Goal: Transaction & Acquisition: Purchase product/service

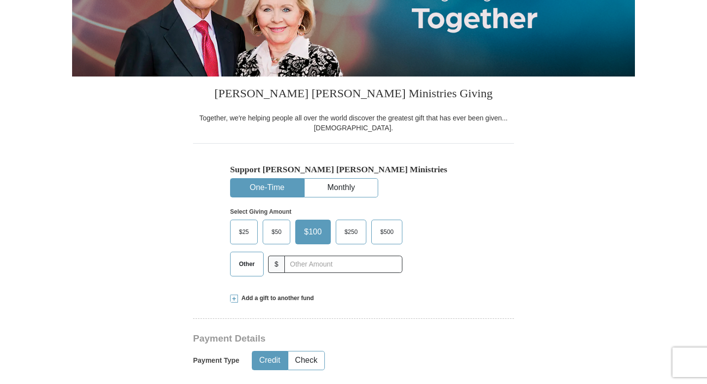
scroll to position [178, 0]
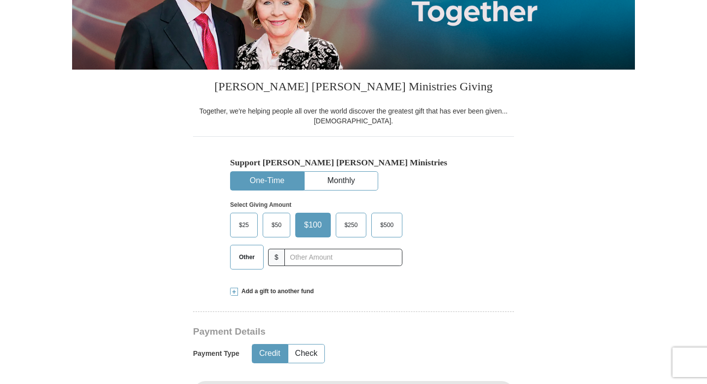
click at [275, 225] on span "$50" at bounding box center [277, 225] width 20 height 15
click at [0, 0] on input "$50" at bounding box center [0, 0] width 0 height 0
click at [349, 287] on div "Add a gift to another fund" at bounding box center [353, 291] width 247 height 8
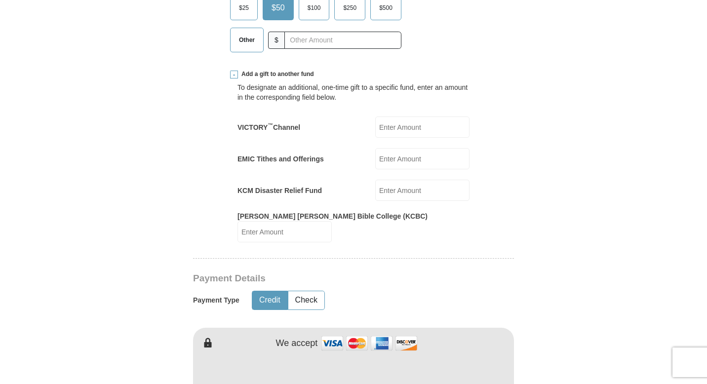
scroll to position [356, 0]
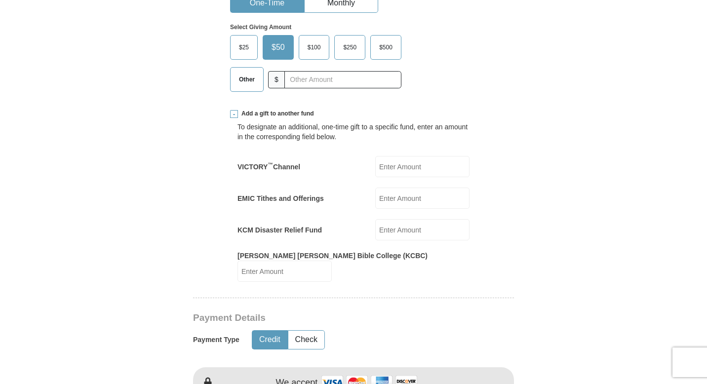
click at [237, 41] on span "$25" at bounding box center [244, 47] width 20 height 15
click at [0, 0] on input "$25" at bounding box center [0, 0] width 0 height 0
click at [332, 268] on input "[PERSON_NAME] [PERSON_NAME] Bible College (KCBC)" at bounding box center [285, 271] width 94 height 21
type input "2"
click at [274, 43] on span "$50" at bounding box center [280, 47] width 20 height 15
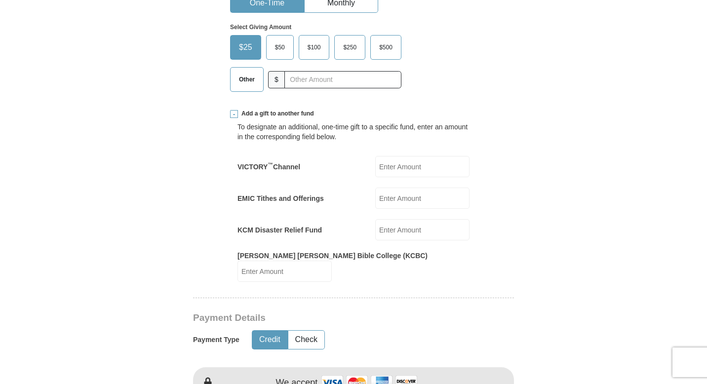
click at [0, 0] on input "$50" at bounding box center [0, 0] width 0 height 0
click at [599, 167] on form "Already have an account? Sign in for faster giving. Don't have an account? Crea…" at bounding box center [353, 372] width 563 height 1376
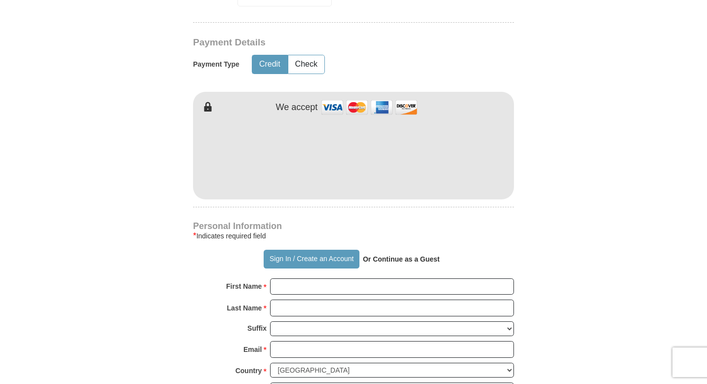
scroll to position [632, 0]
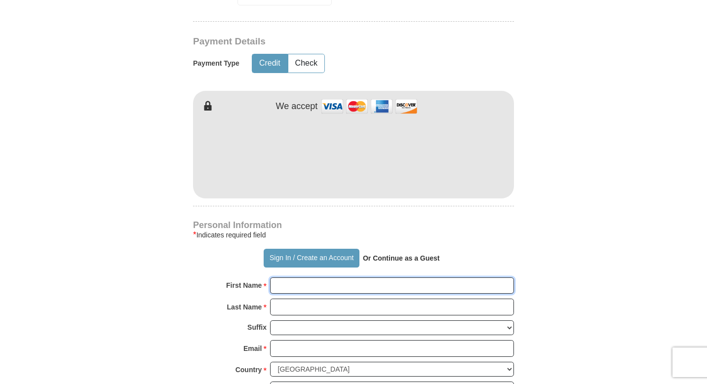
click at [368, 278] on input "First Name *" at bounding box center [392, 286] width 244 height 17
type input "[PERSON_NAME]"
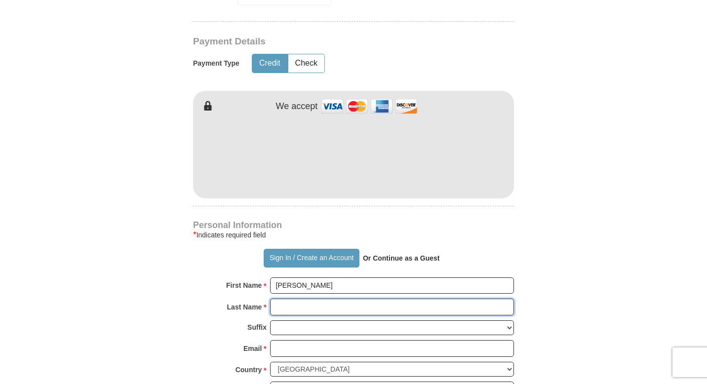
click at [338, 299] on input "Last Name *" at bounding box center [392, 307] width 244 height 17
type input "[DEMOGRAPHIC_DATA]"
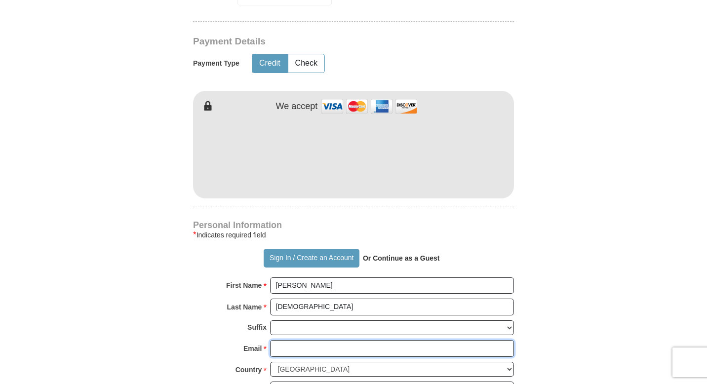
click at [336, 340] on input "Email *" at bounding box center [392, 348] width 244 height 17
type input "[EMAIL_ADDRESS][DOMAIN_NAME]"
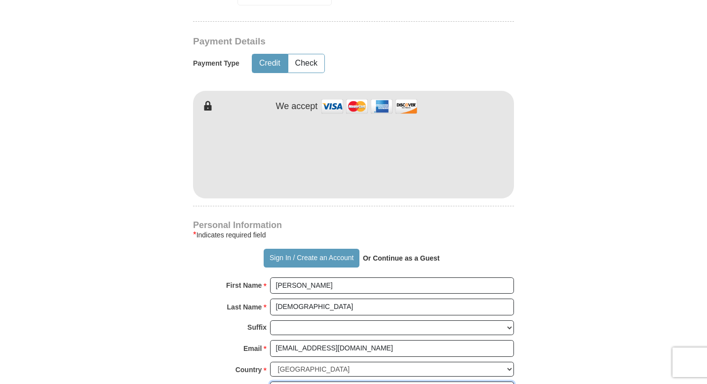
type input "[STREET_ADDRESS]"
type input "SHENANDOAH"
select select "[GEOGRAPHIC_DATA]"
type input "77381-1129"
type input "8323733287"
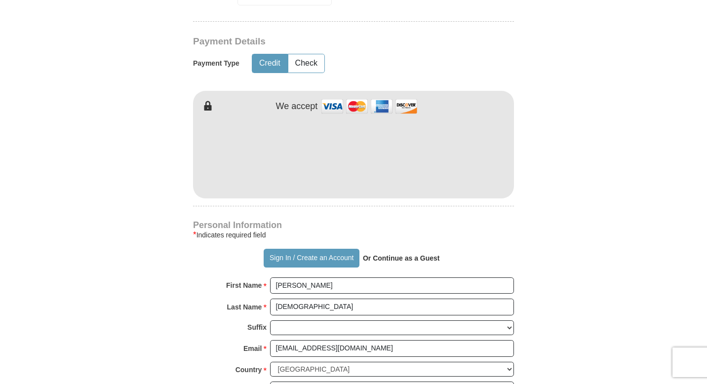
click at [586, 210] on form "Already have an account? Sign in for faster giving. Don't have an account? Crea…" at bounding box center [353, 95] width 563 height 1376
click at [591, 193] on form "Already have an account? Sign in for faster giving. Don't have an account? Crea…" at bounding box center [353, 95] width 563 height 1376
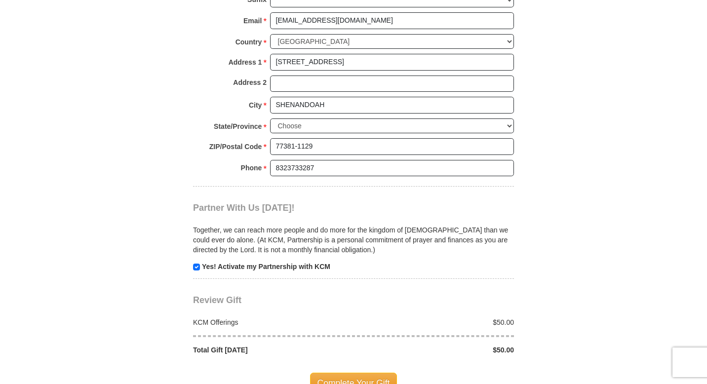
scroll to position [988, 0]
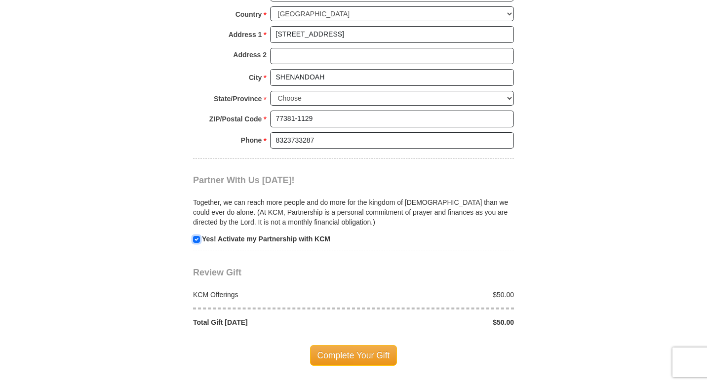
click at [196, 236] on input "checkbox" at bounding box center [196, 239] width 7 height 7
checkbox input "false"
click at [645, 210] on body "Sign In Already have an account? Sign in for faster giving. Don't have an accou…" at bounding box center [353, 40] width 707 height 2056
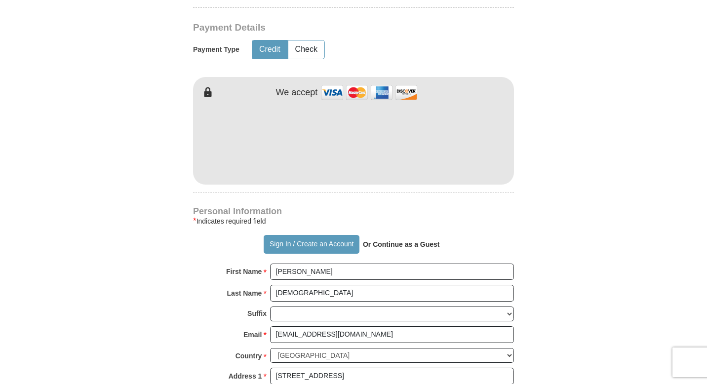
scroll to position [632, 0]
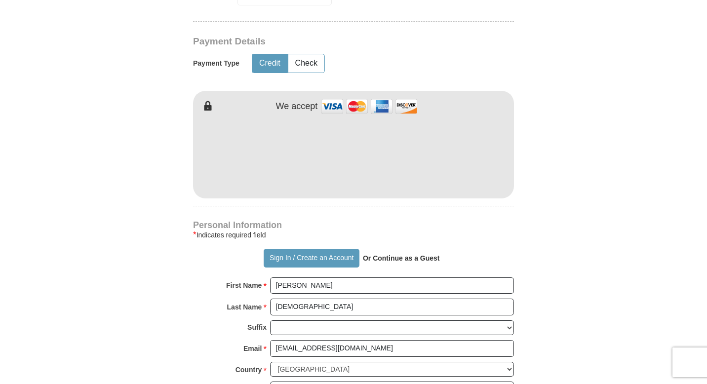
click at [543, 223] on form "Already have an account? Sign in for faster giving. Don't have an account? Crea…" at bounding box center [353, 95] width 563 height 1376
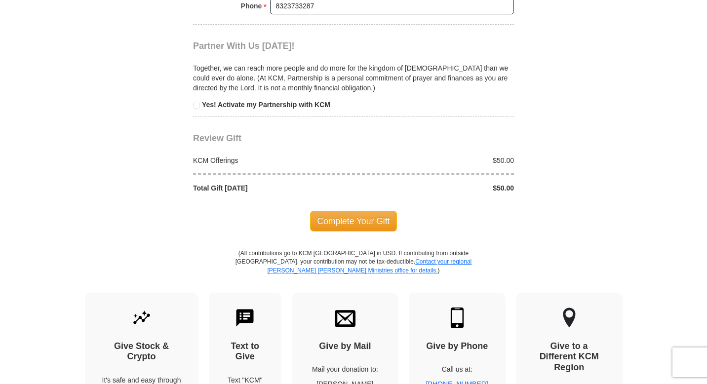
scroll to position [1126, 0]
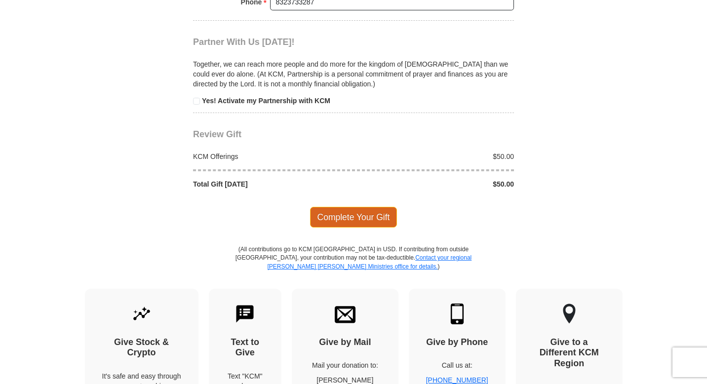
click at [392, 208] on span "Complete Your Gift" at bounding box center [353, 217] width 87 height 21
